Goal: Information Seeking & Learning: Learn about a topic

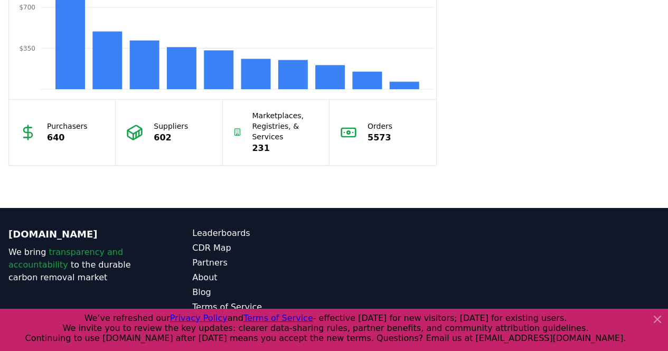
scroll to position [1032, 0]
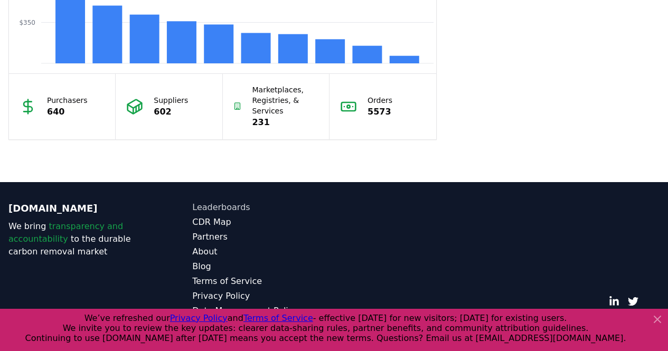
click at [218, 206] on link "Leaderboards" at bounding box center [263, 207] width 142 height 13
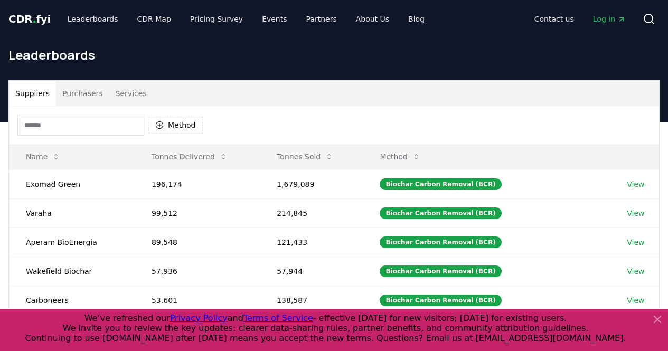
click at [195, 114] on div "Method" at bounding box center [334, 125] width 650 height 38
click at [194, 125] on button "Method" at bounding box center [175, 125] width 54 height 17
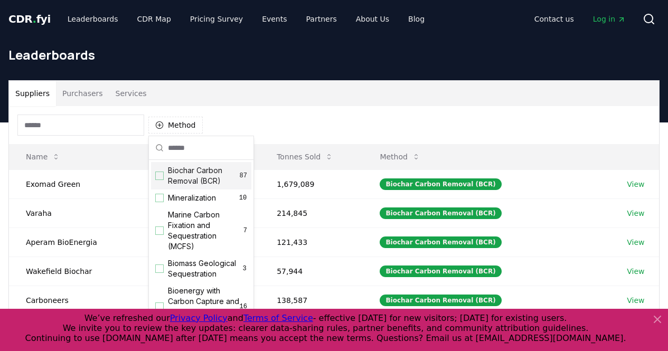
click at [196, 180] on span "Biochar Carbon Removal (BCR)" at bounding box center [204, 175] width 72 height 21
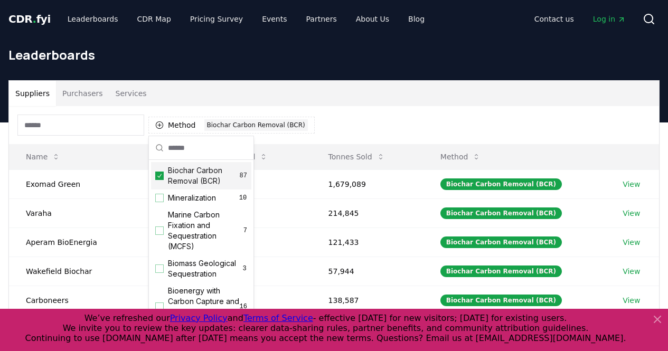
click at [373, 128] on div "Method 1 Biochar Carbon Removal (BCR)" at bounding box center [334, 125] width 650 height 38
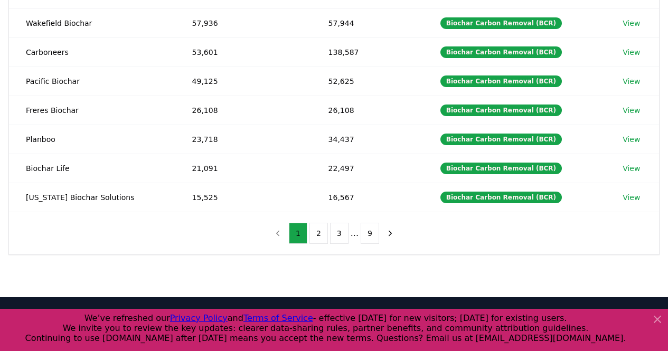
scroll to position [255, 0]
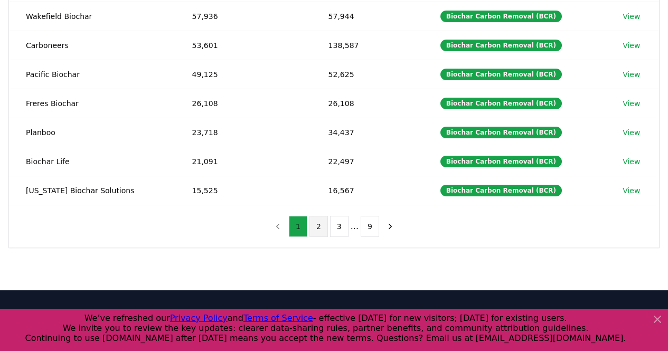
click at [322, 227] on button "2" at bounding box center [319, 226] width 18 height 21
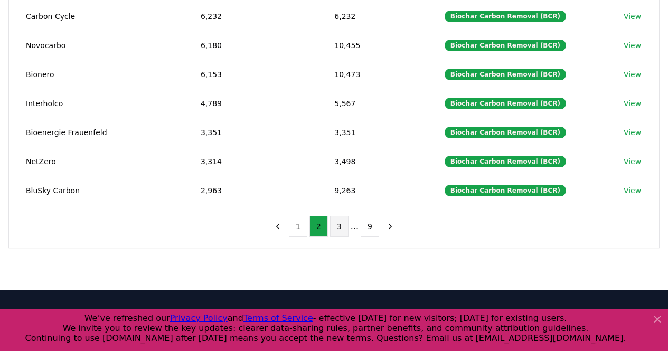
click at [342, 231] on button "3" at bounding box center [339, 226] width 18 height 21
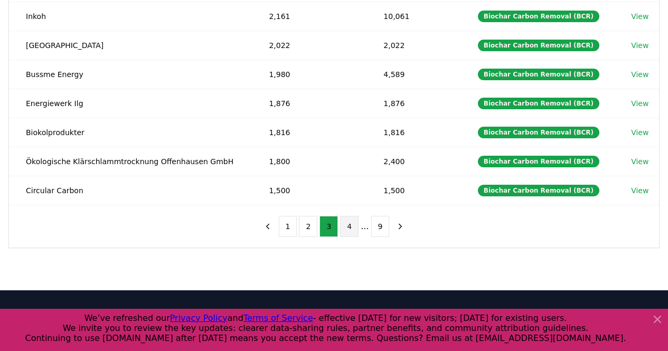
click at [348, 232] on button "4" at bounding box center [349, 226] width 18 height 21
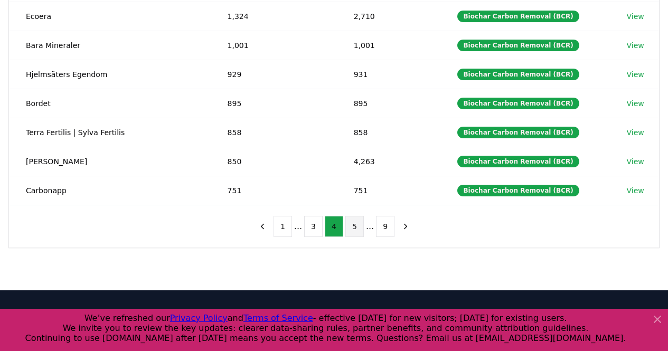
click at [355, 232] on button "5" at bounding box center [355, 226] width 18 height 21
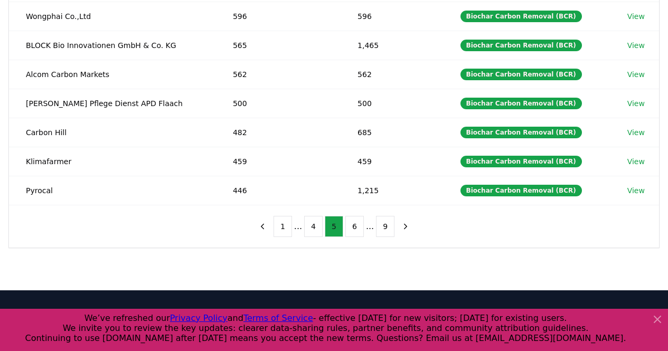
click at [355, 232] on button "6" at bounding box center [355, 226] width 18 height 21
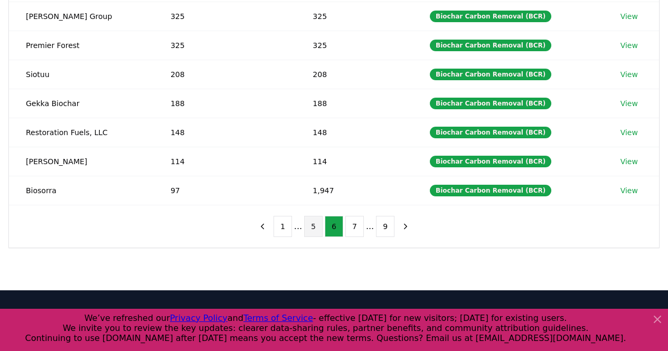
click at [355, 232] on button "7" at bounding box center [355, 226] width 18 height 21
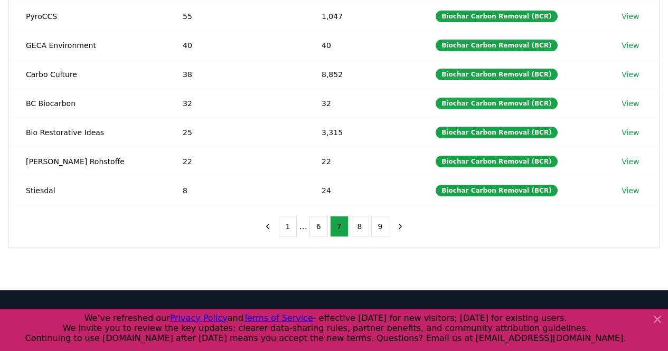
click at [355, 232] on button "8" at bounding box center [360, 226] width 18 height 21
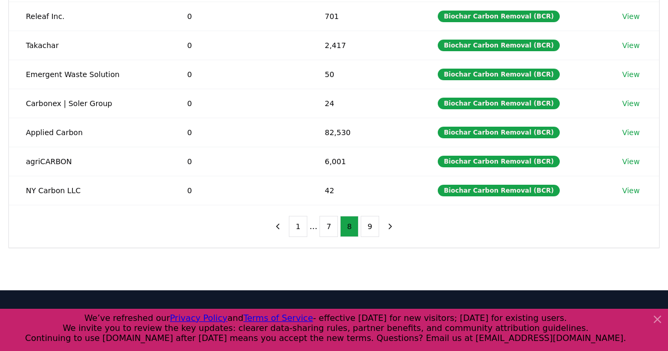
click at [355, 232] on button "8" at bounding box center [349, 226] width 18 height 21
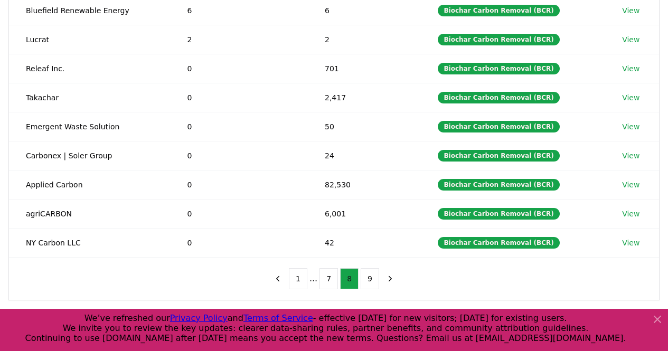
scroll to position [207, 0]
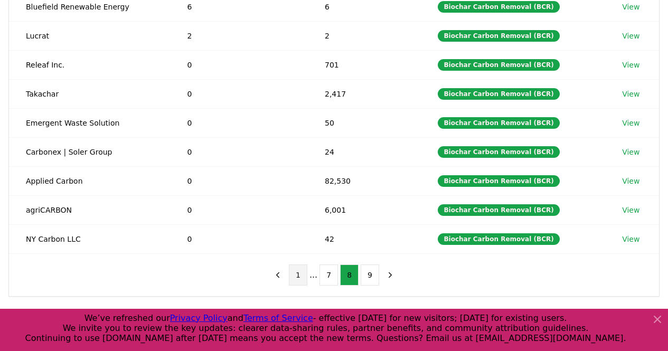
click at [300, 276] on button "1" at bounding box center [298, 275] width 18 height 21
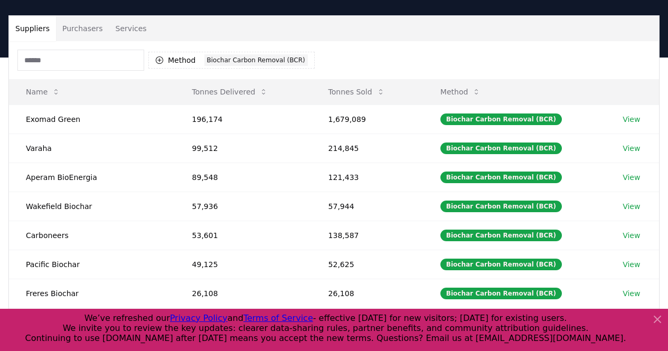
scroll to position [66, 0]
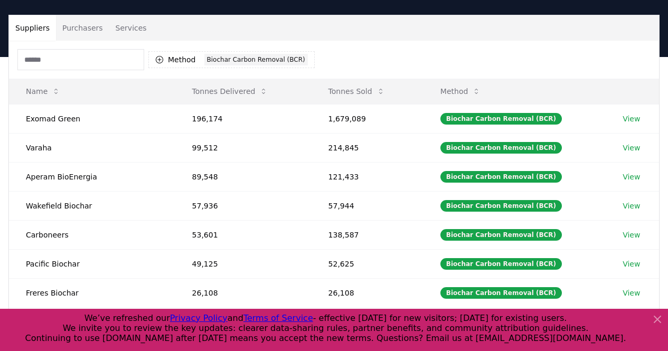
click at [81, 29] on button "Purchasers" at bounding box center [82, 27] width 53 height 25
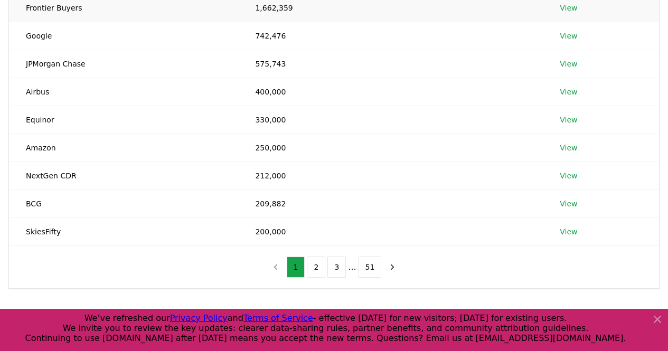
scroll to position [0, 0]
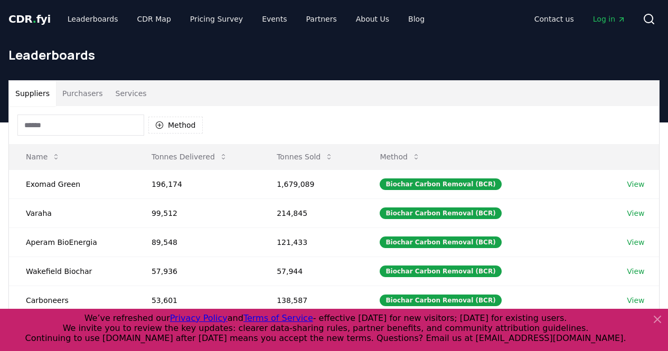
click at [36, 95] on button "Suppliers" at bounding box center [32, 93] width 47 height 25
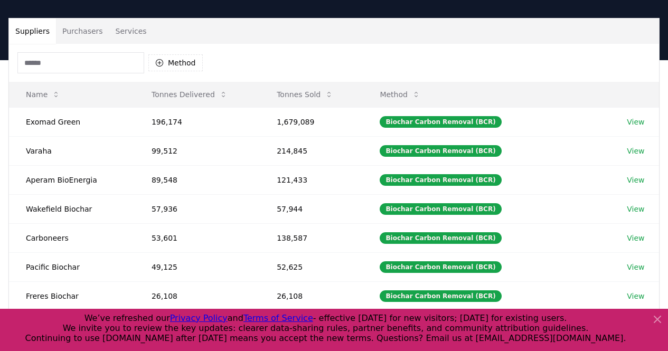
scroll to position [63, 0]
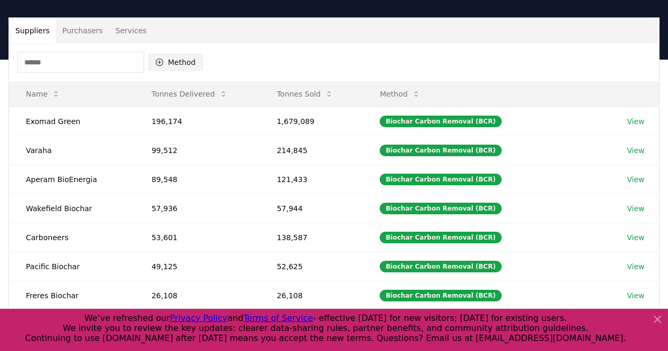
click at [185, 63] on button "Method" at bounding box center [175, 62] width 54 height 17
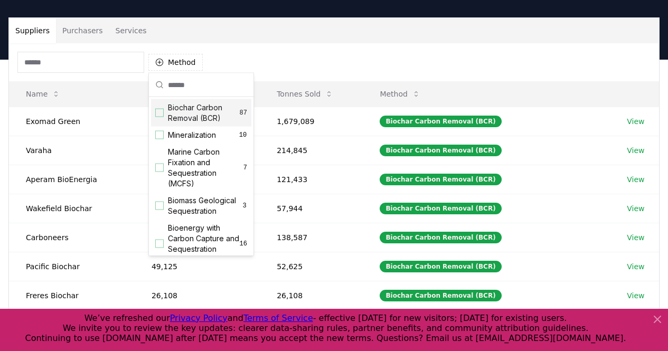
click at [204, 111] on span "Biochar Carbon Removal (BCR)" at bounding box center [204, 113] width 72 height 21
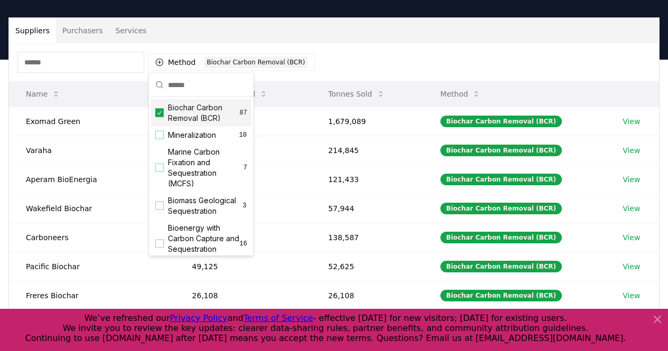
click at [432, 101] on th "Method" at bounding box center [515, 93] width 182 height 25
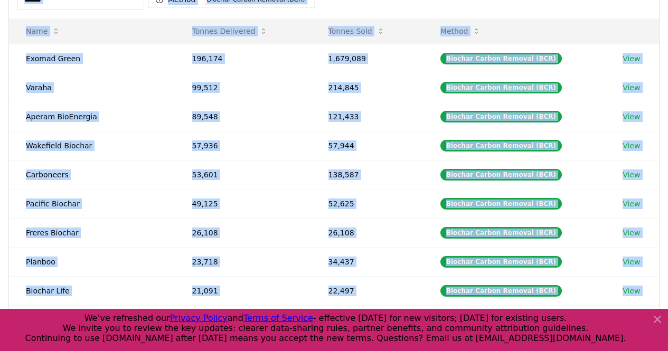
scroll to position [106, 0]
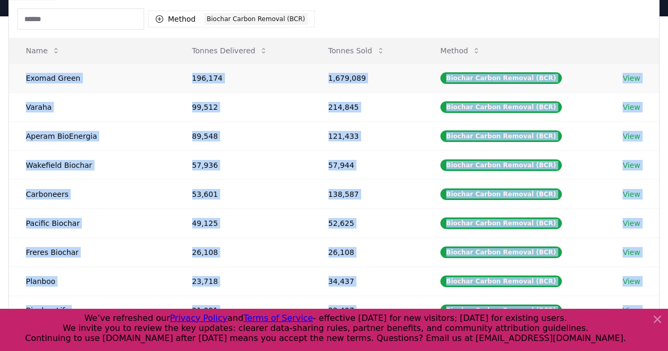
drag, startPoint x: 355, startPoint y: 259, endPoint x: 22, endPoint y: 77, distance: 379.3
click at [22, 77] on tbody "Exomad Green 196,174 1,679,089 Biochar Carbon Removal (BCR) View Varaha 99,512 …" at bounding box center [334, 208] width 650 height 291
copy tbody "Exomad Green 196,174 1,679,089 Biochar Carbon Removal (BCR) View Varaha 99,512 …"
click at [289, 176] on td "57,936" at bounding box center [243, 165] width 136 height 29
